Goal: Information Seeking & Learning: Learn about a topic

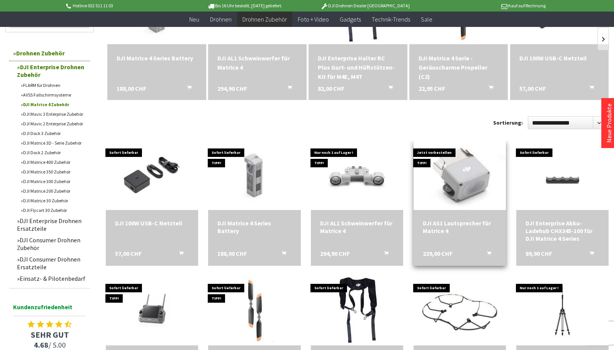
scroll to position [192, 0]
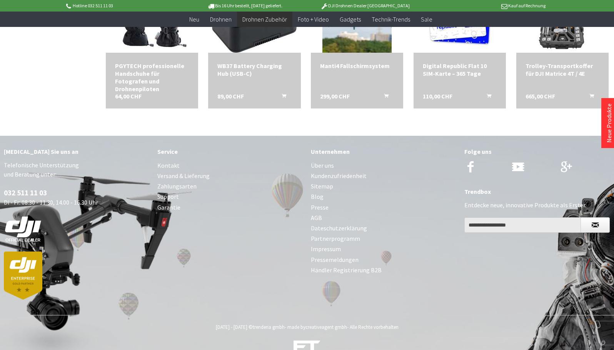
scroll to position [597, 0]
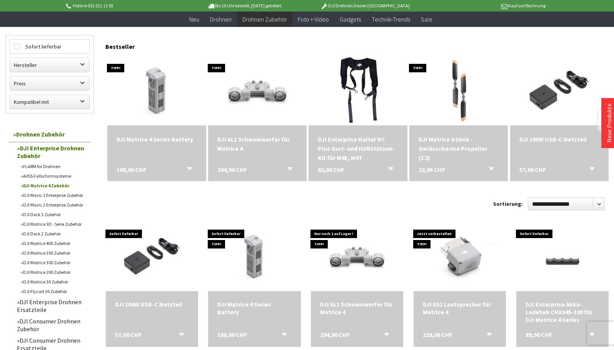
scroll to position [77, 0]
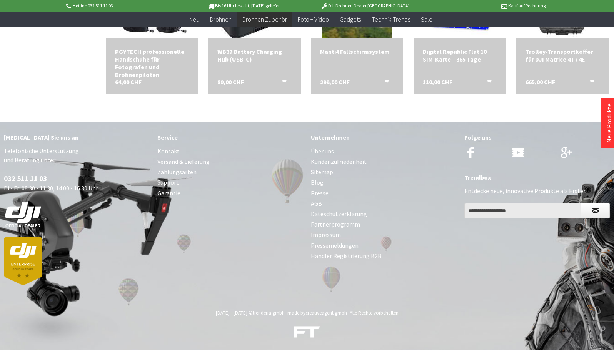
scroll to position [597, 0]
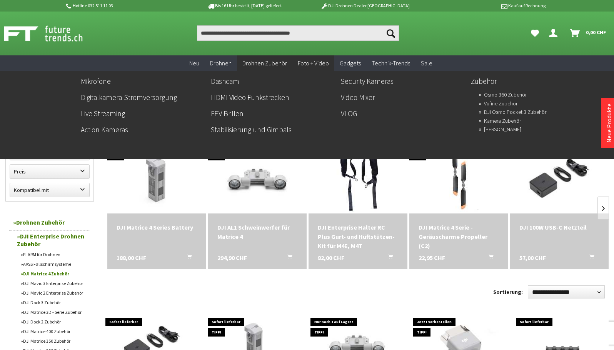
click at [314, 62] on span "Foto + Video" at bounding box center [313, 63] width 31 height 8
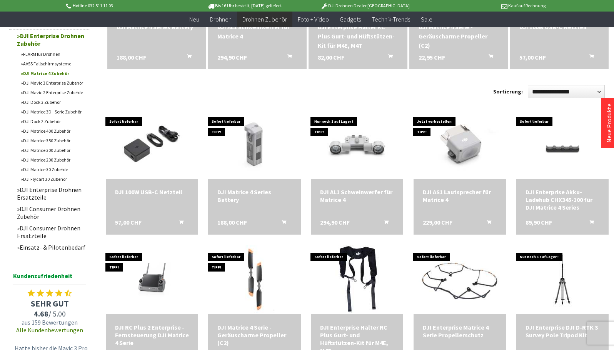
scroll to position [205, 0]
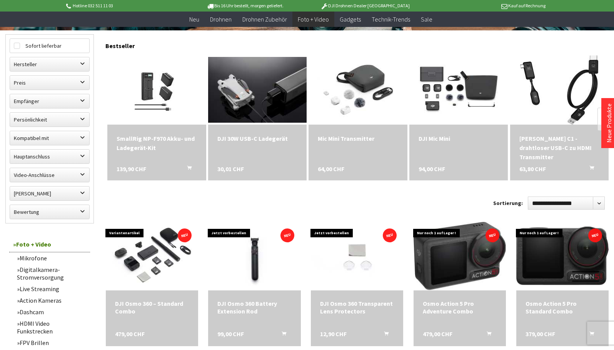
scroll to position [231, 0]
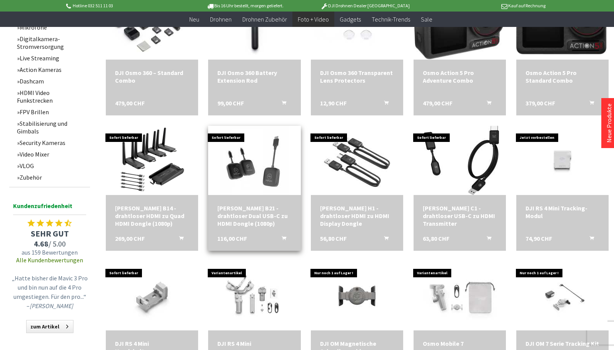
scroll to position [461, 0]
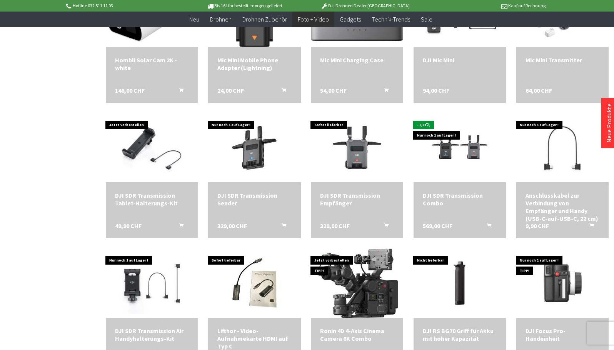
scroll to position [923, 0]
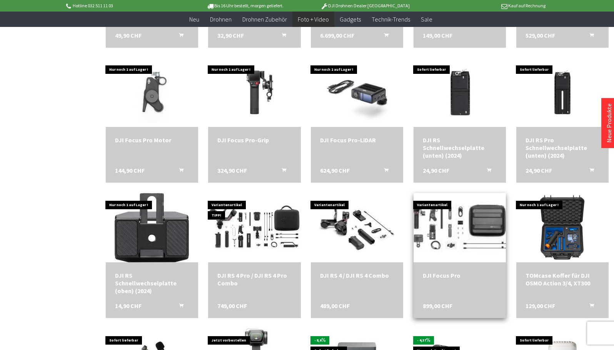
scroll to position [1269, 0]
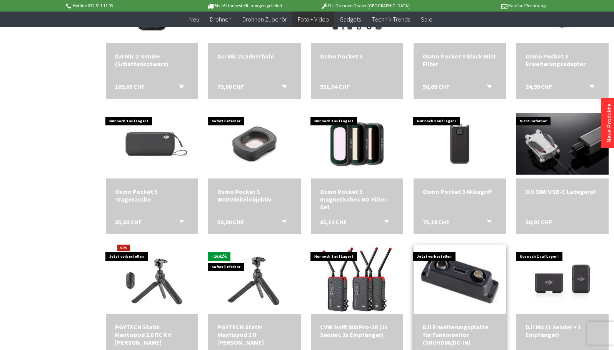
scroll to position [1692, 0]
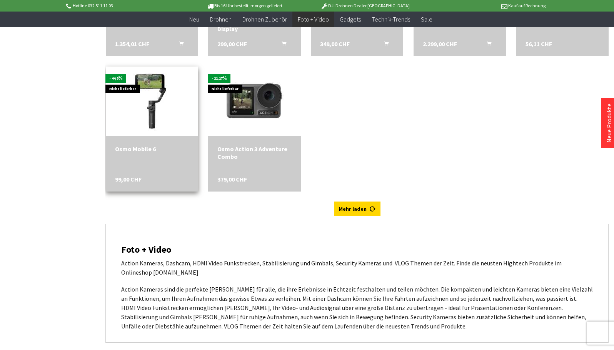
scroll to position [2269, 0]
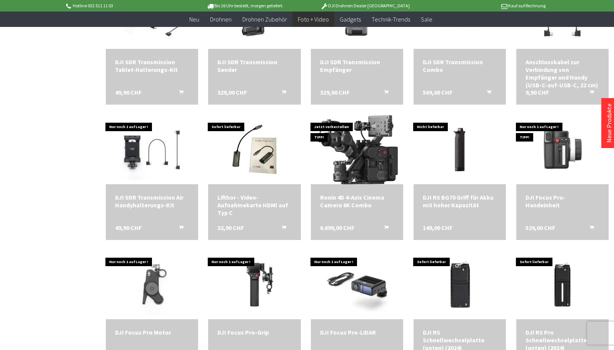
scroll to position [961, 0]
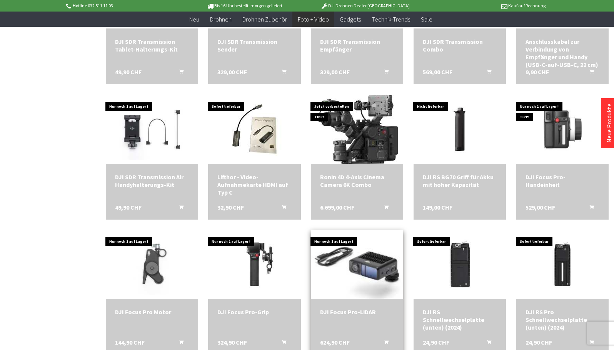
scroll to position [1038, 0]
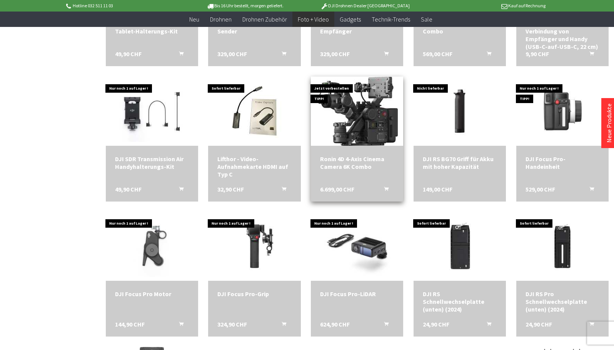
click at [349, 160] on div "Ronin 4D 4-Axis Cinema Camera 6K Combo" at bounding box center [357, 162] width 74 height 15
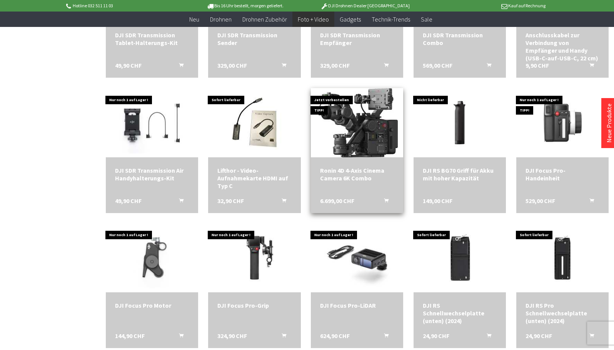
scroll to position [1024, 0]
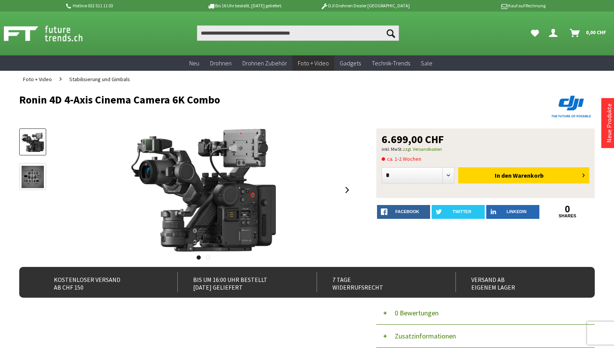
click at [31, 175] on img at bounding box center [33, 177] width 22 height 22
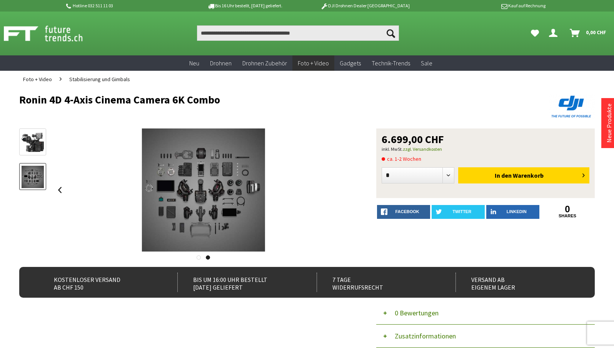
click at [31, 137] on img at bounding box center [33, 142] width 22 height 19
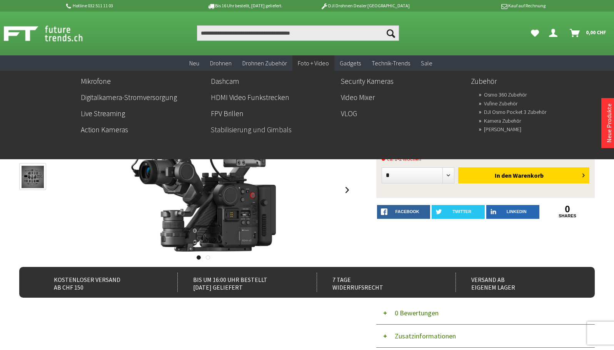
click at [232, 128] on link "Stabilisierung und Gimbals" at bounding box center [273, 129] width 124 height 13
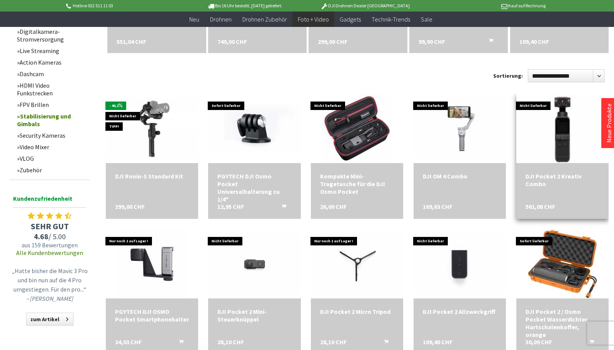
scroll to position [346, 0]
